Goal: Check status: Check status

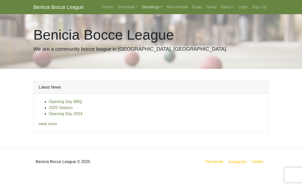
click at [146, 7] on link "Standings" at bounding box center [151, 7] width 25 height 10
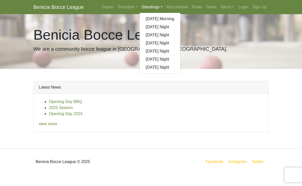
click at [156, 51] on link "[DATE] Night" at bounding box center [160, 51] width 41 height 8
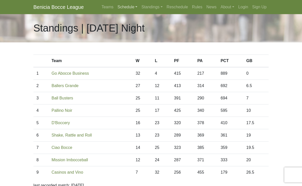
click at [122, 8] on link "Schedule" at bounding box center [128, 7] width 24 height 10
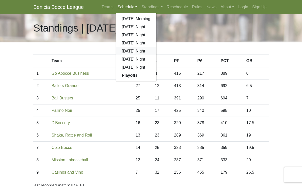
click at [138, 50] on link "[DATE] Night" at bounding box center [136, 51] width 41 height 8
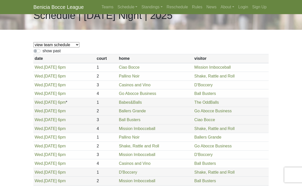
scroll to position [12, 0]
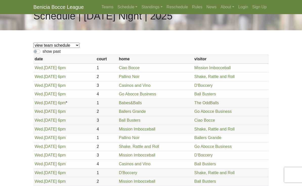
select select "1875"
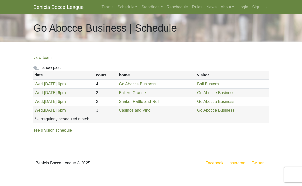
scroll to position [14, 0]
click at [154, 8] on link "Standings" at bounding box center [151, 7] width 25 height 10
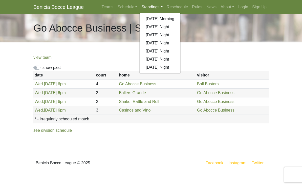
click at [157, 51] on link "[DATE] Night" at bounding box center [160, 51] width 41 height 8
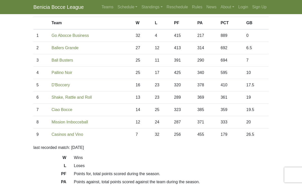
scroll to position [42, 0]
